Goal: Navigation & Orientation: Find specific page/section

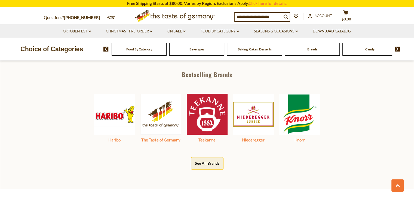
scroll to position [263, 0]
click at [139, 63] on div "Bestselling Brands Haribo The Taste of Germany Teekanne Niederegger Knorr See A…" at bounding box center [207, 122] width 414 height 131
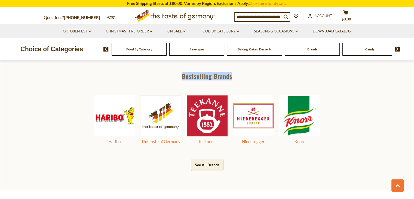
scroll to position [274, 0]
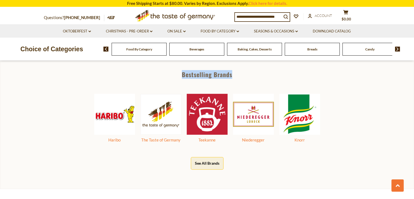
click at [209, 163] on button "See All Brands" at bounding box center [207, 163] width 33 height 12
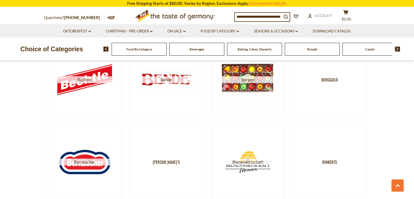
scroll to position [506, 0]
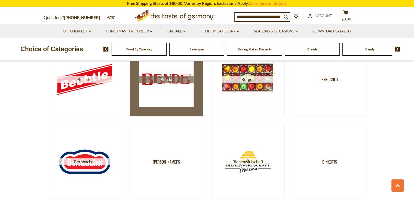
click at [179, 99] on img at bounding box center [166, 79] width 55 height 55
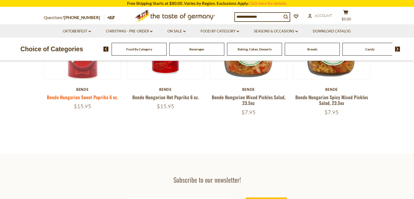
scroll to position [47, 0]
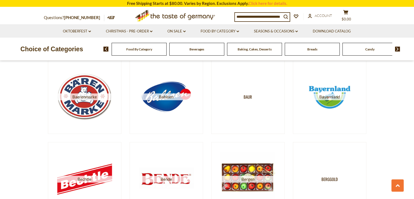
scroll to position [385, 0]
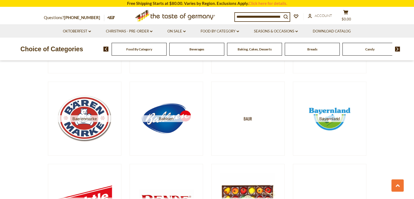
click at [108, 49] on img at bounding box center [105, 49] width 5 height 5
click at [365, 56] on div "Choice of Categories Food By Category Beverages Baking, Cakes, Desserts Breads …" at bounding box center [207, 49] width 414 height 23
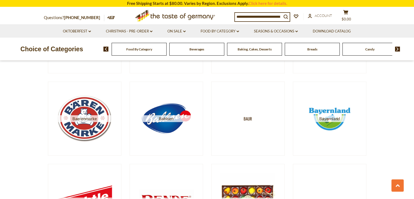
click at [167, 52] on div "Candy" at bounding box center [139, 49] width 55 height 13
click at [397, 48] on img at bounding box center [397, 49] width 5 height 5
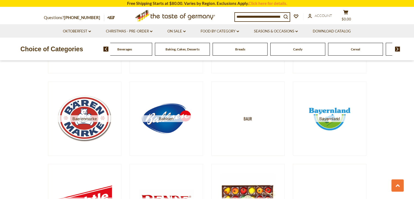
click at [397, 48] on img at bounding box center [397, 49] width 5 height 5
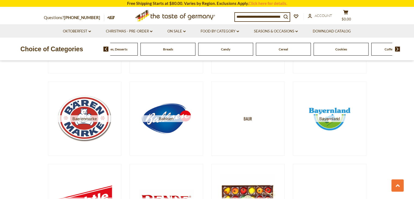
click at [228, 48] on span "Candy" at bounding box center [225, 49] width 9 height 4
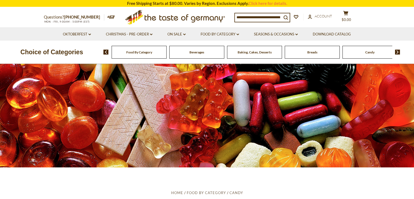
click at [167, 55] on div "Beverages" at bounding box center [139, 52] width 55 height 13
click at [202, 53] on span "Beverages" at bounding box center [196, 52] width 15 height 4
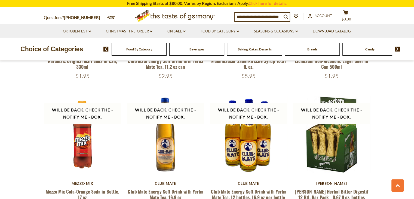
scroll to position [912, 0]
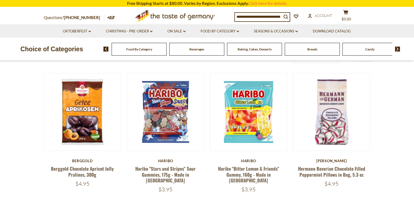
scroll to position [168, 0]
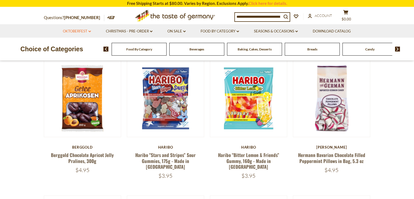
click at [89, 32] on icon "dropdown_arrow" at bounding box center [89, 31] width 2 height 2
